Goal: Task Accomplishment & Management: Manage account settings

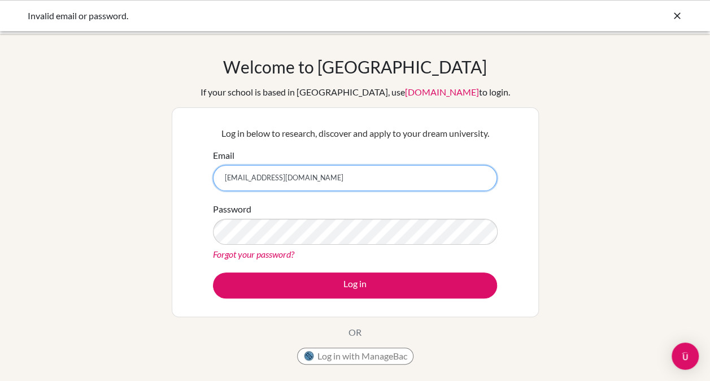
click at [306, 181] on input "[EMAIL_ADDRESS][DOMAIN_NAME]" at bounding box center [355, 178] width 284 height 26
type input "g"
type input "c"
type input "[EMAIL_ADDRESS][PERSON_NAME][DOMAIN_NAME]"
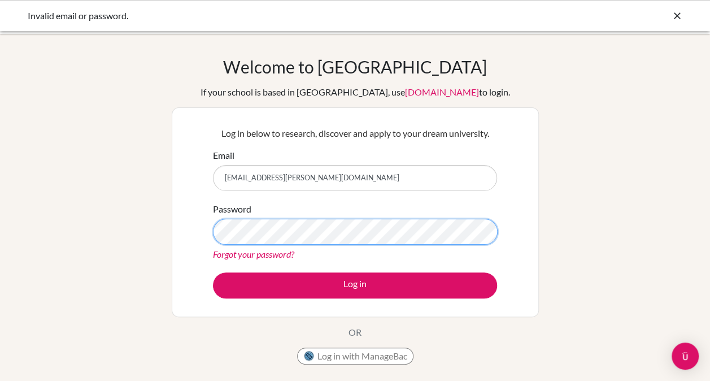
click at [213, 272] on button "Log in" at bounding box center [355, 285] width 284 height 26
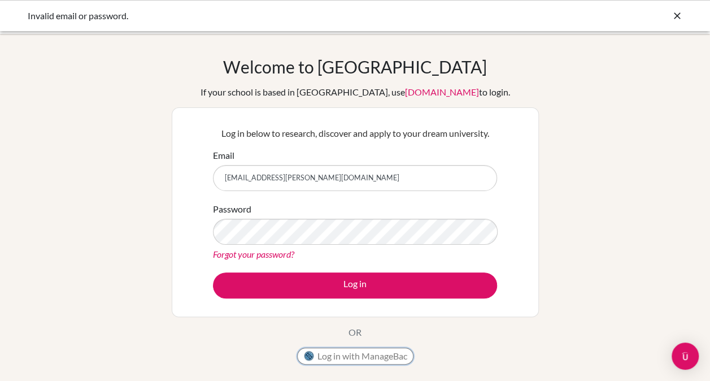
click at [344, 359] on button "Log in with ManageBac" at bounding box center [355, 355] width 116 height 17
